Goal: Information Seeking & Learning: Check status

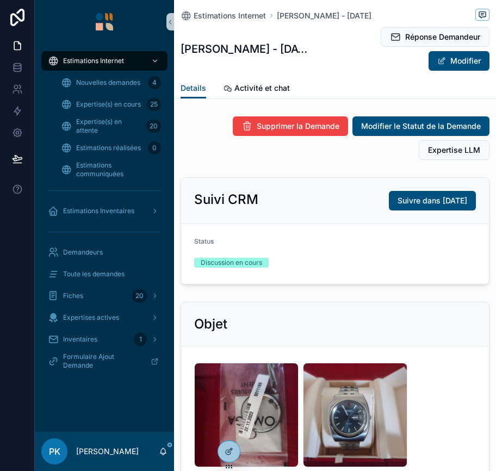
scroll to position [10, 0]
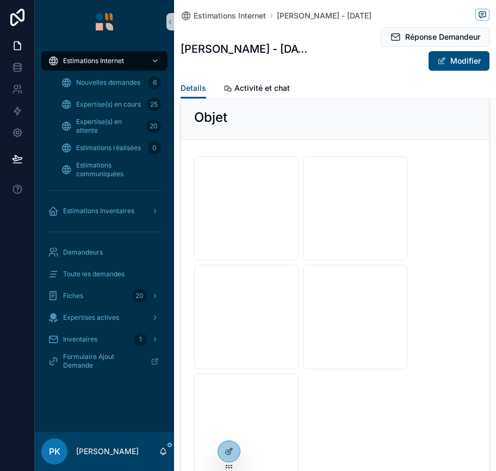
scroll to position [225, 0]
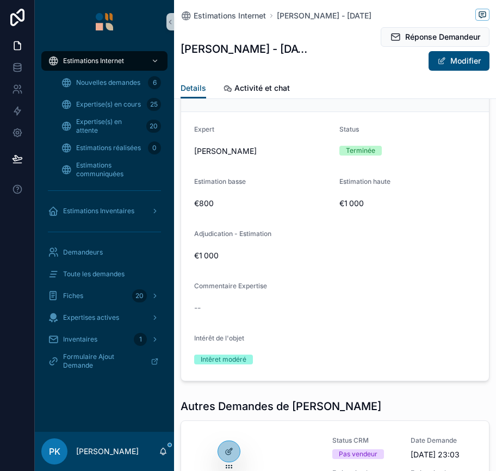
scroll to position [1093, 0]
